Goal: Information Seeking & Learning: Learn about a topic

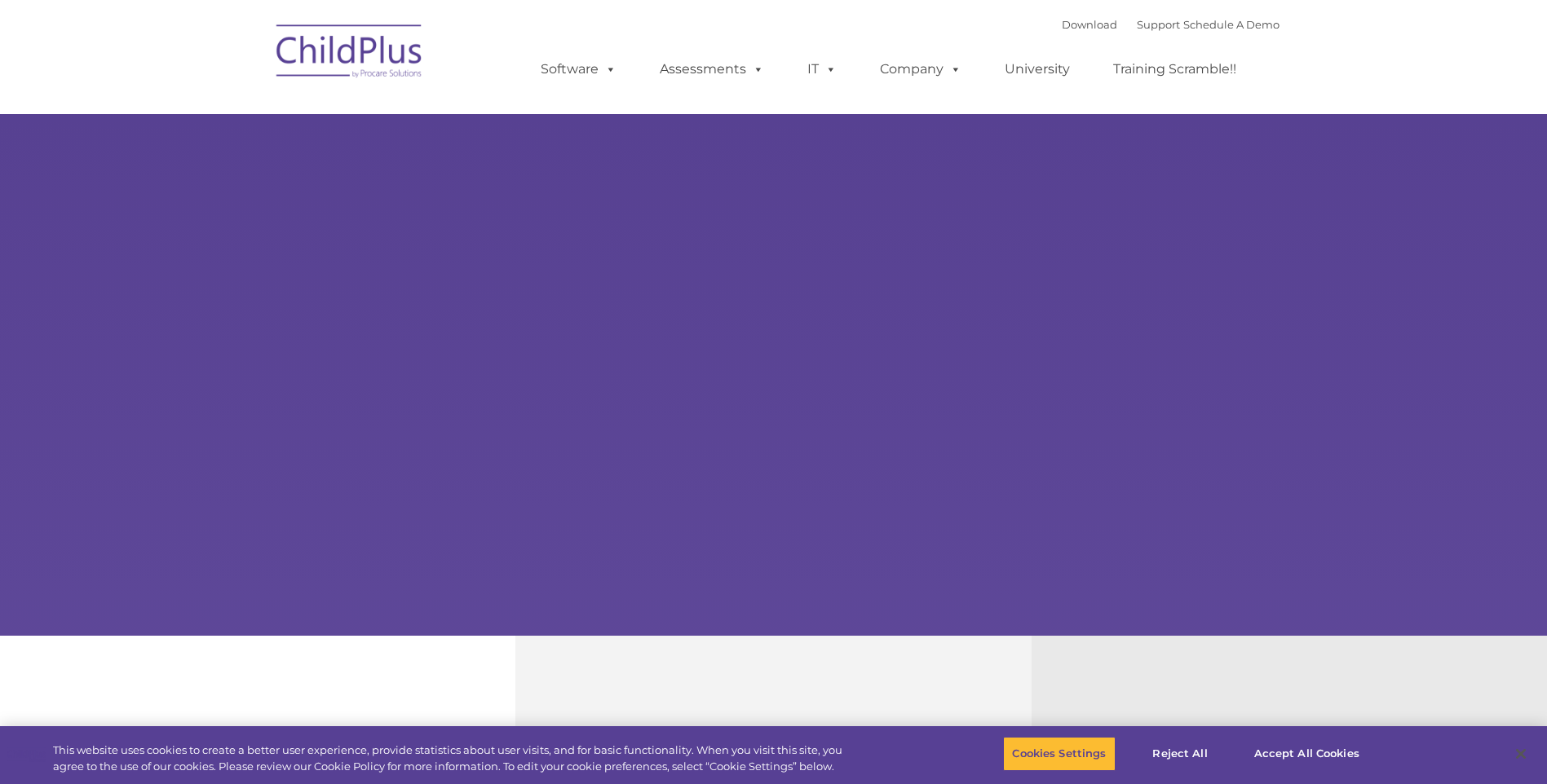
type input ""
select select "MEDIUM"
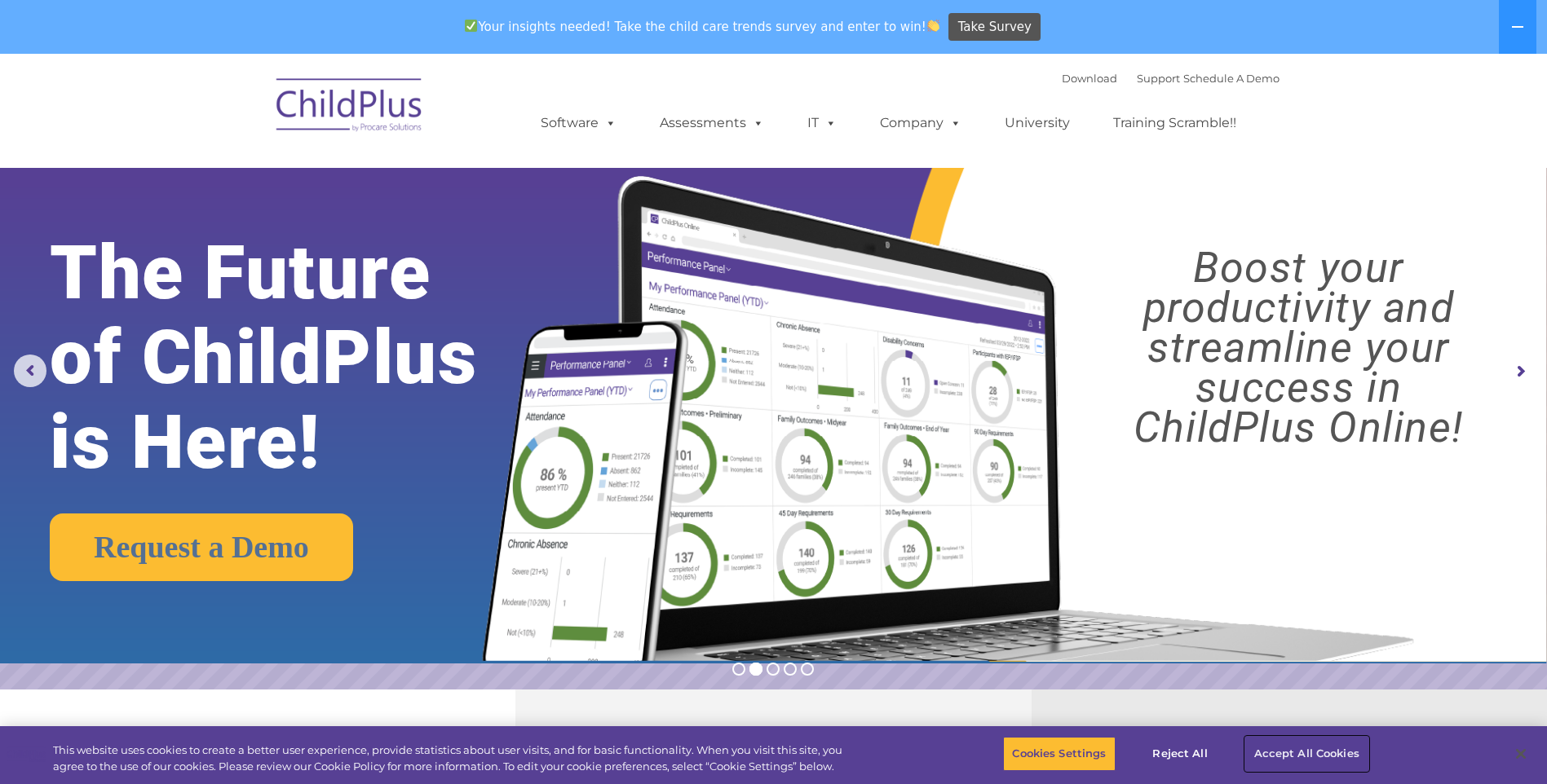
click at [1300, 759] on button "Accept All Cookies" at bounding box center [1306, 754] width 123 height 34
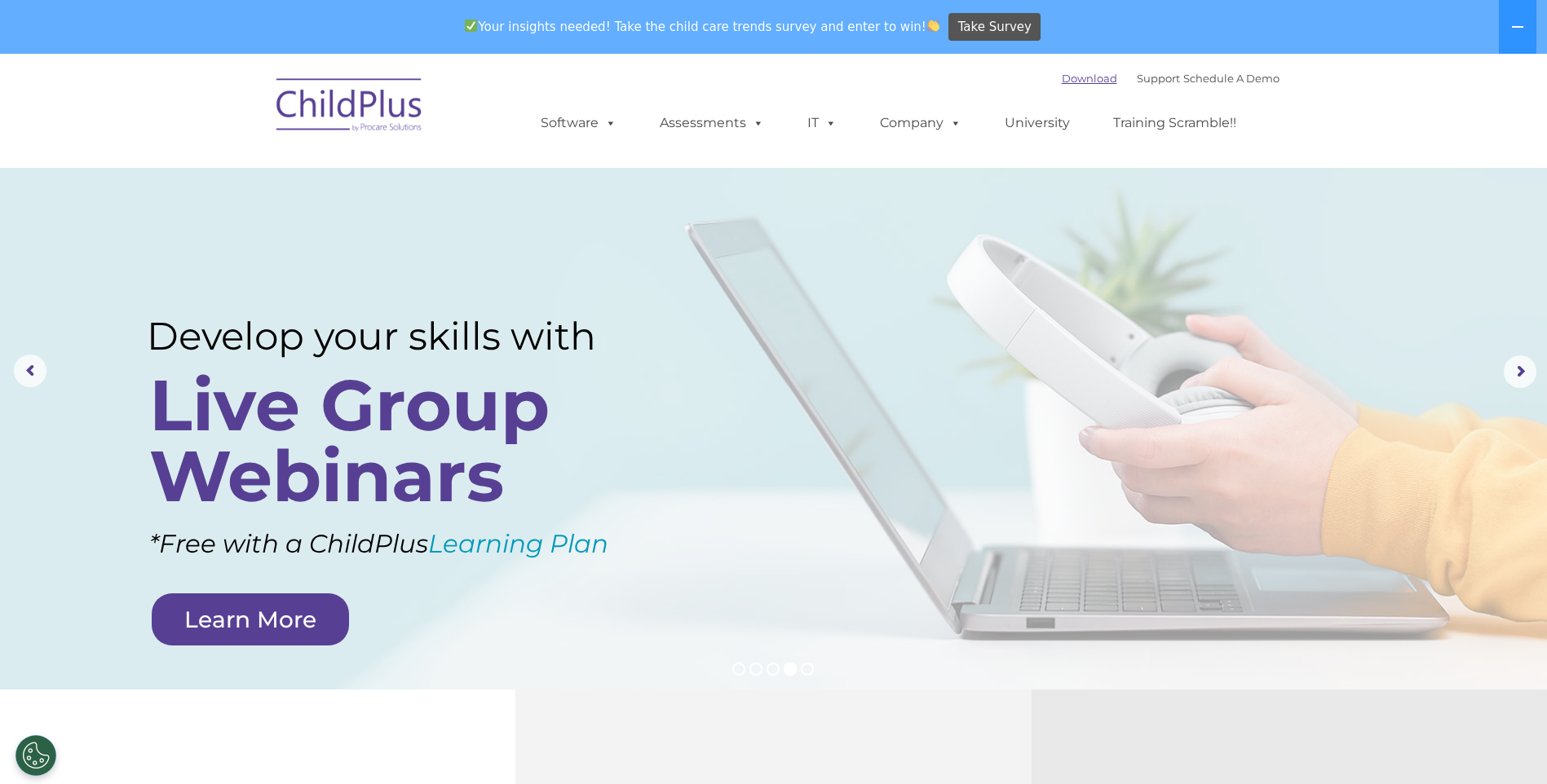
click at [1068, 77] on link "Download" at bounding box center [1089, 78] width 56 height 13
click at [292, 619] on link "Learn More" at bounding box center [250, 619] width 197 height 52
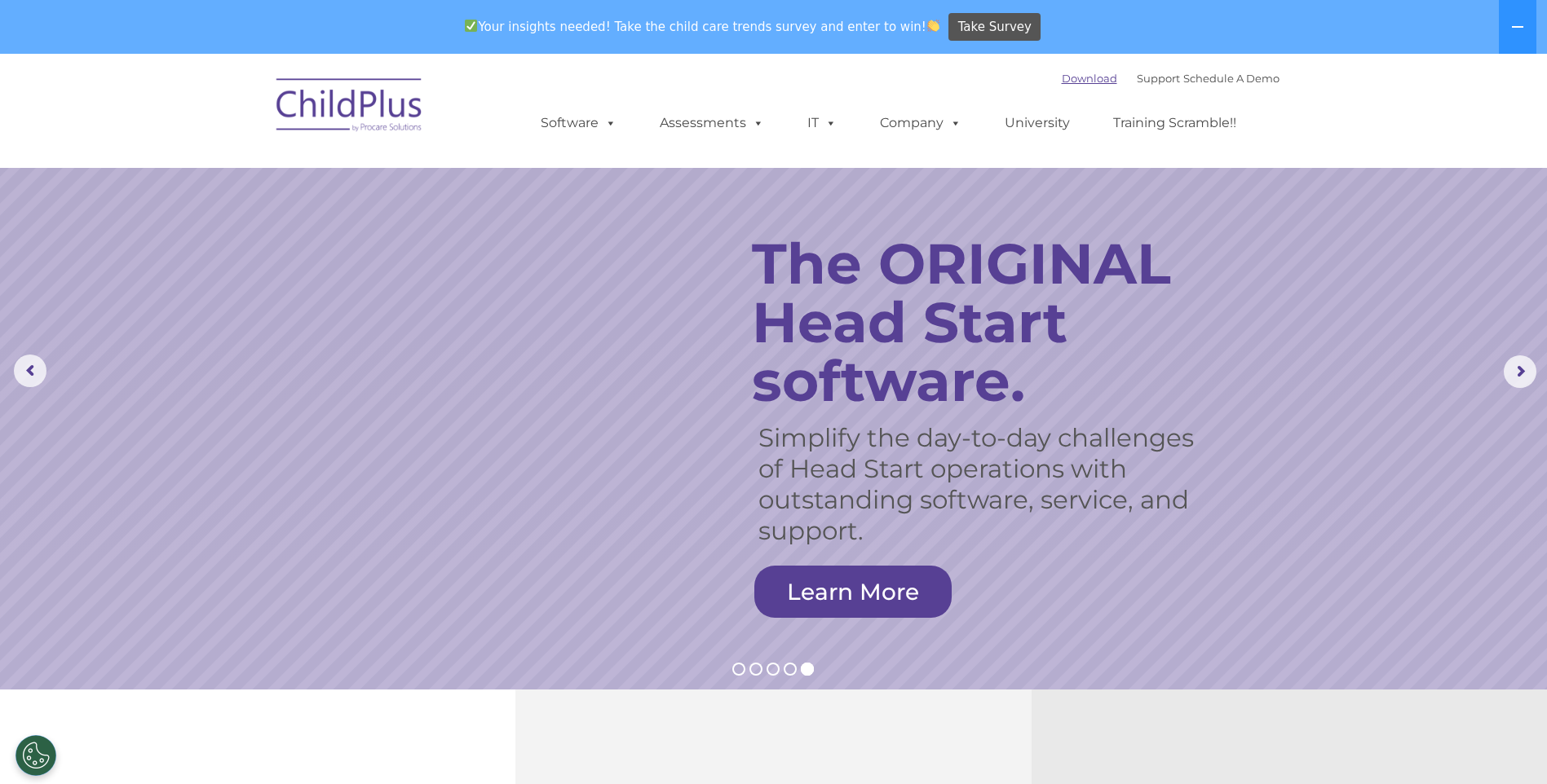
click at [1073, 78] on link "Download" at bounding box center [1089, 78] width 56 height 13
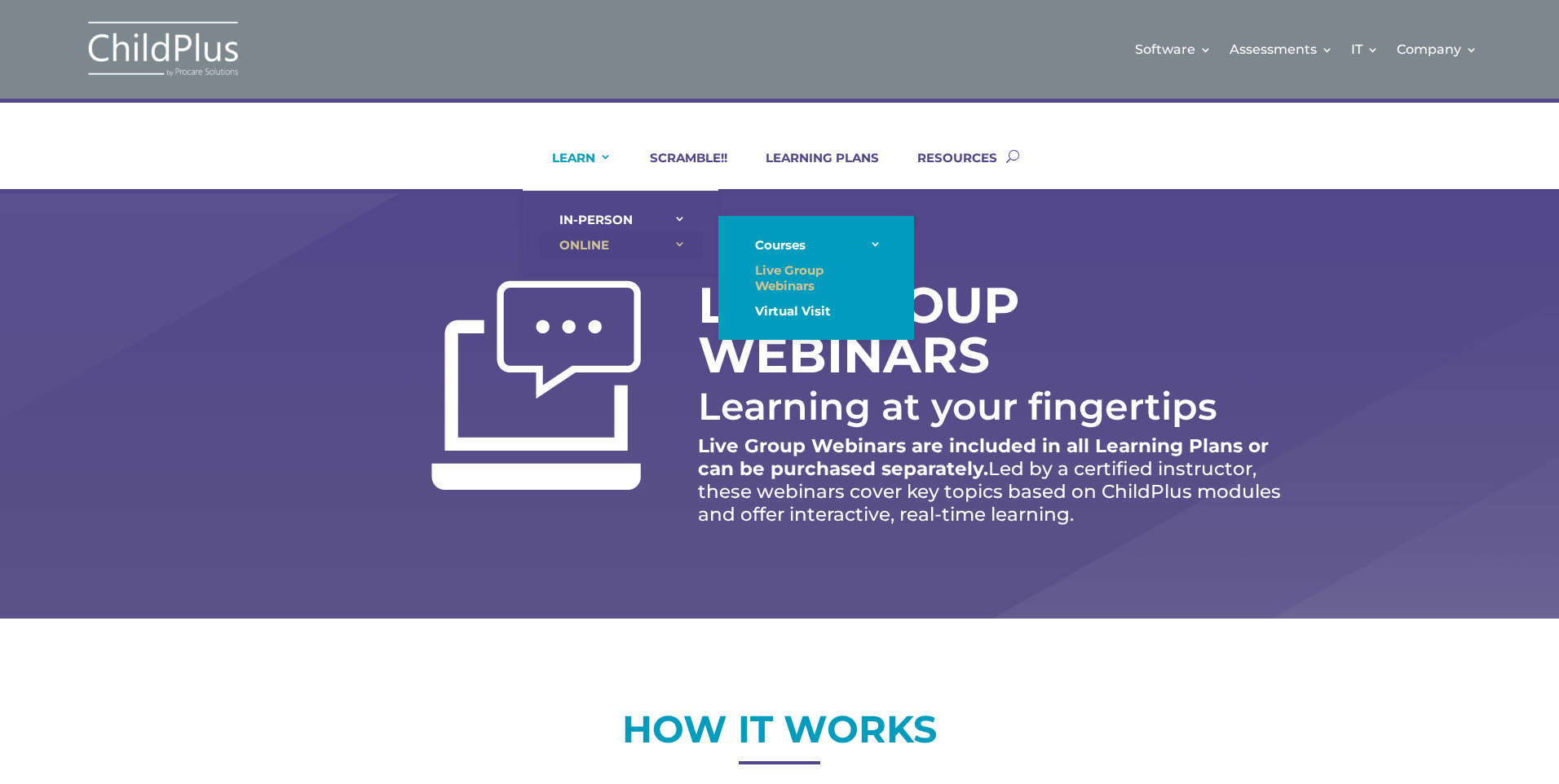
click at [581, 248] on link "ONLINE" at bounding box center [620, 244] width 163 height 25
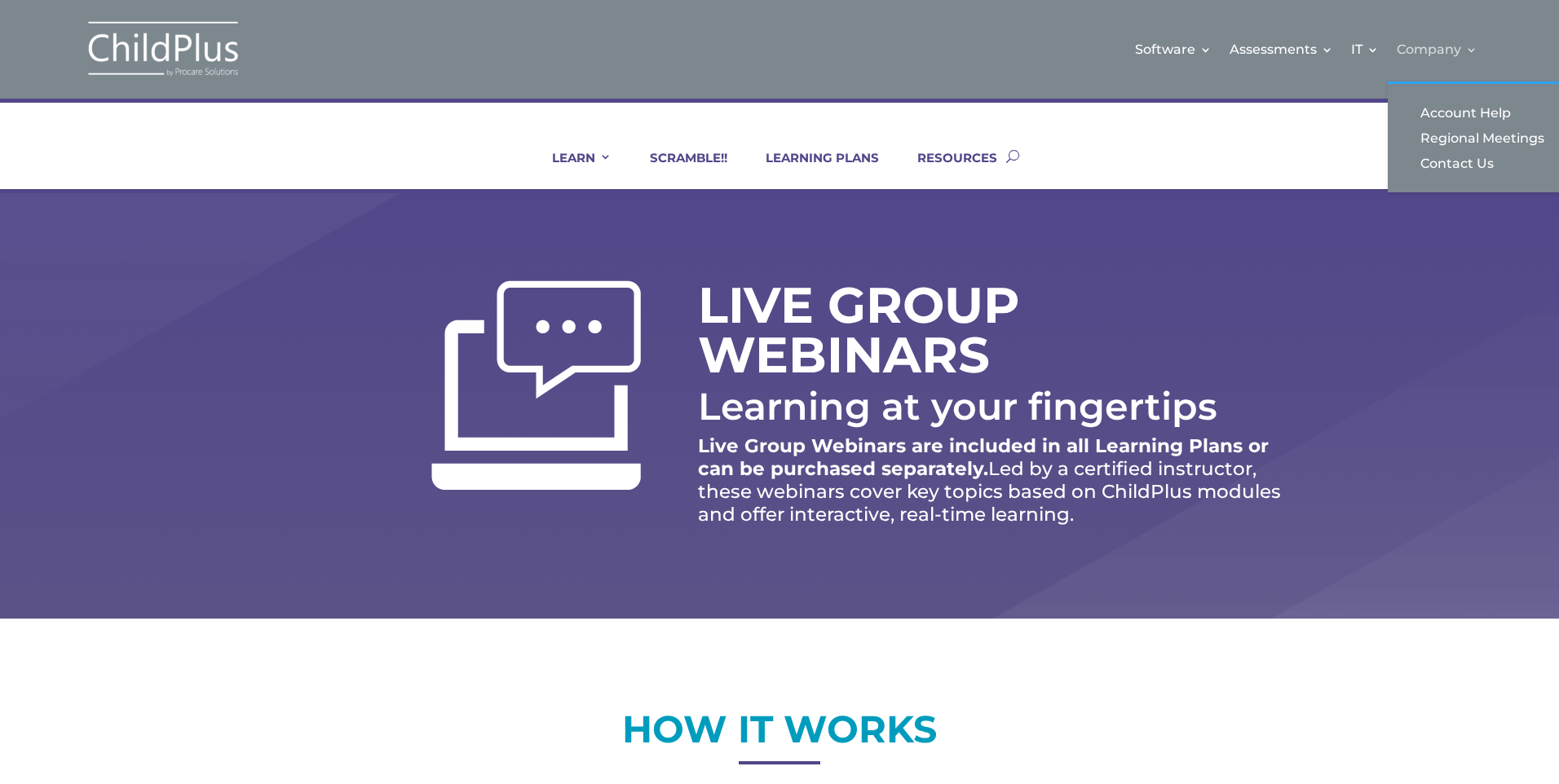
click at [1440, 38] on link "Company" at bounding box center [1437, 49] width 81 height 66
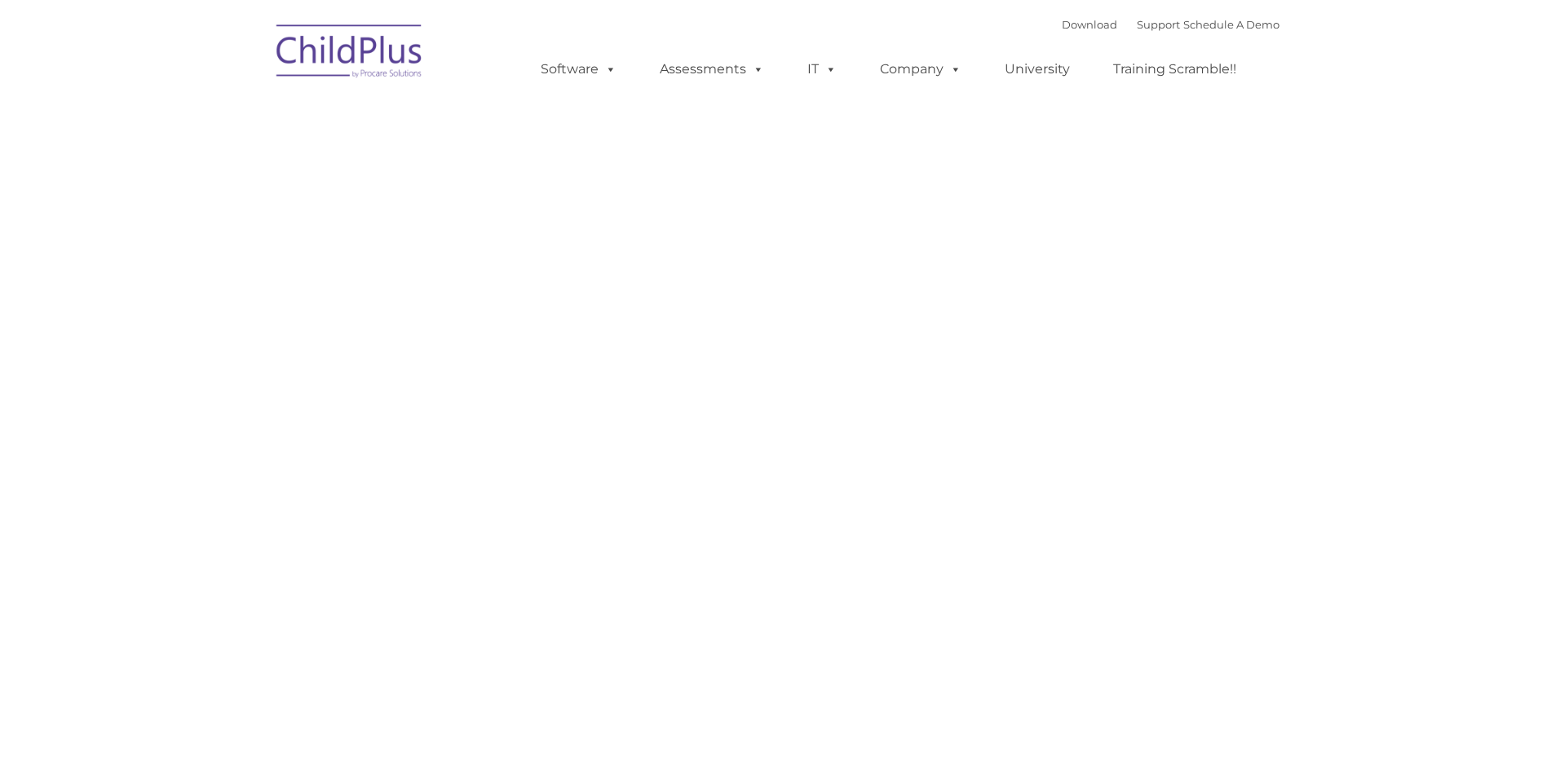
type input ""
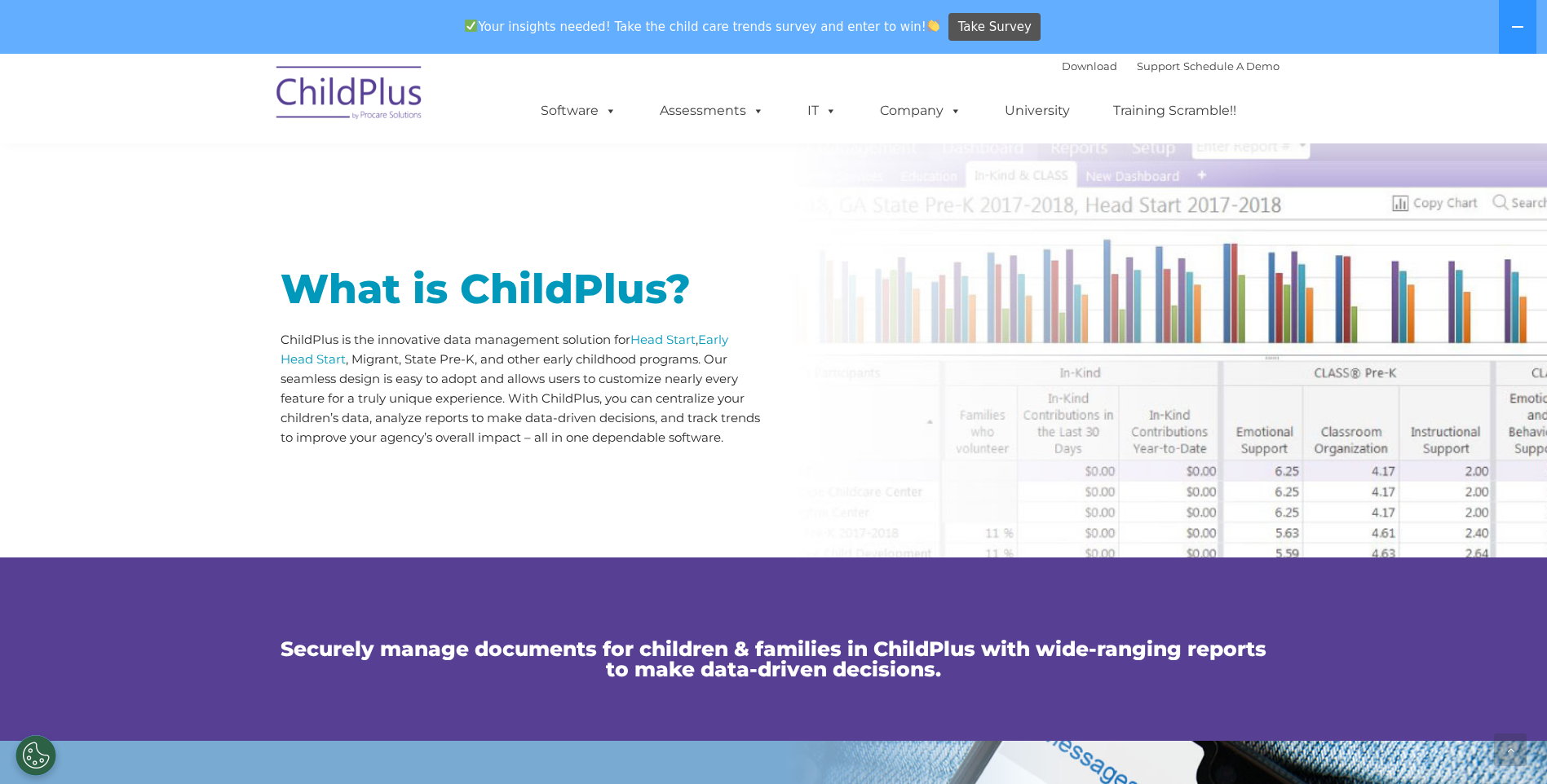
scroll to position [890, 0]
